Goal: Find specific page/section: Find specific page/section

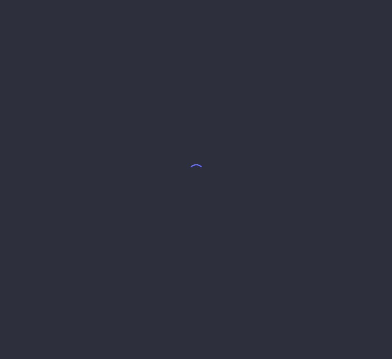
select select "8"
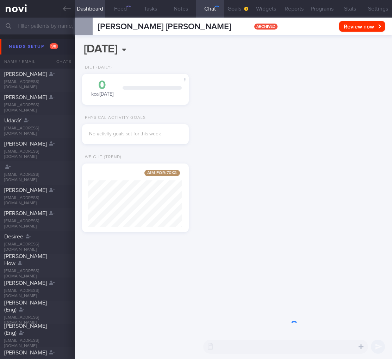
scroll to position [57, 94]
